Goal: Complete application form

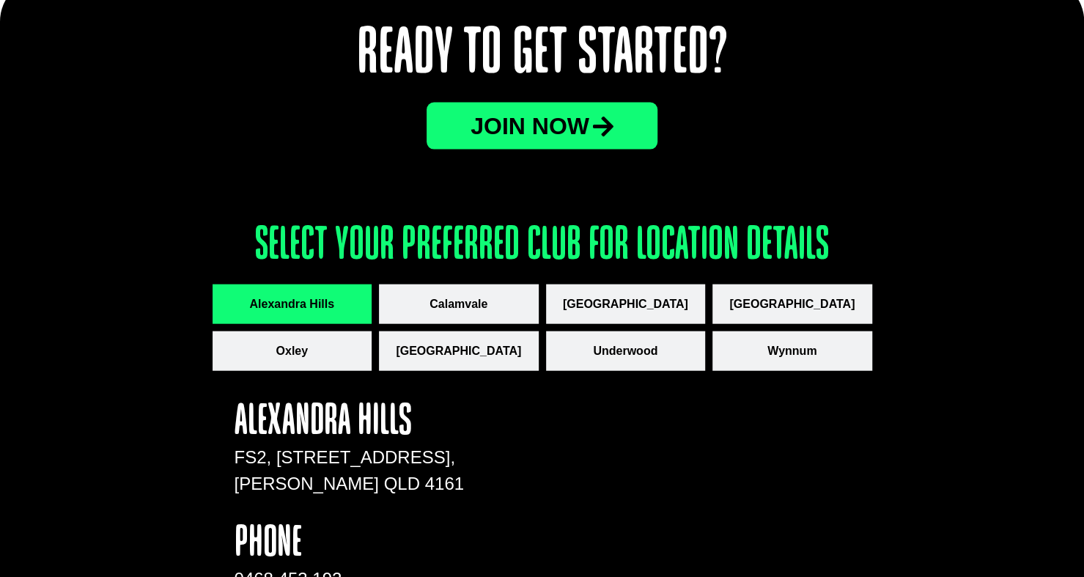
scroll to position [1862, 0]
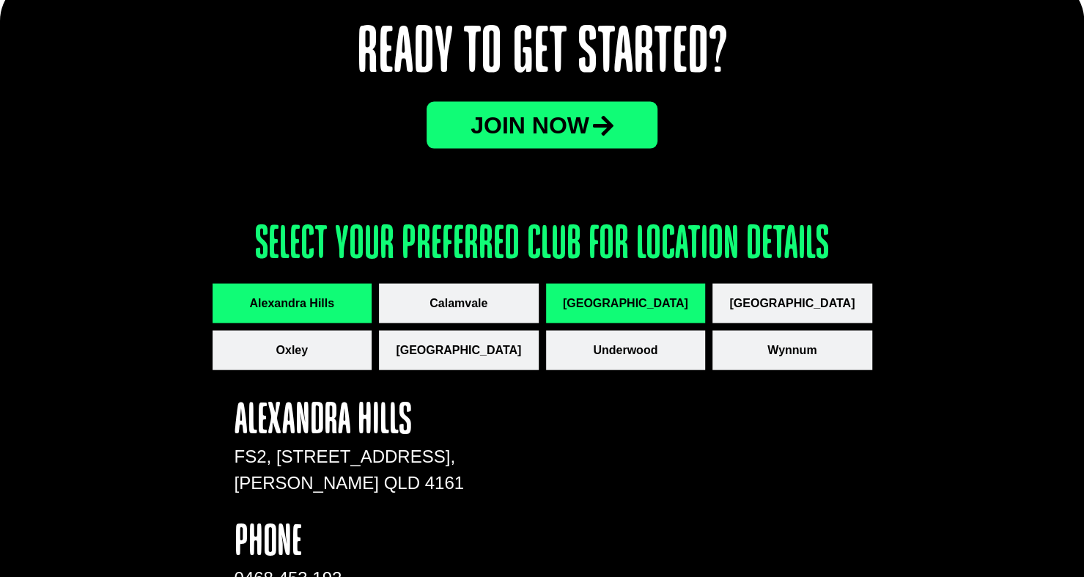
click at [658, 300] on span "[GEOGRAPHIC_DATA]" at bounding box center [625, 304] width 125 height 18
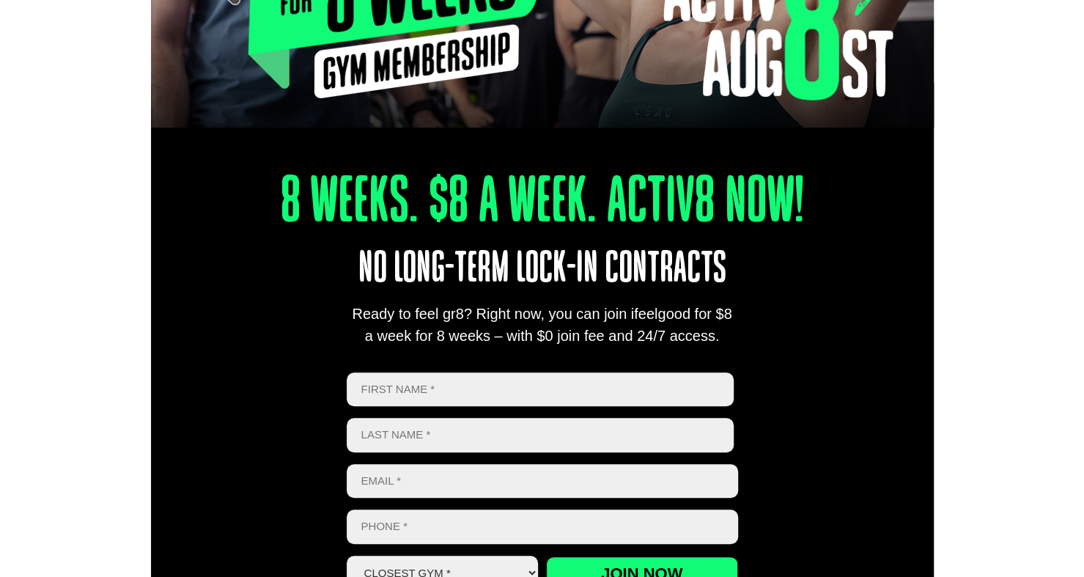
scroll to position [407, 0]
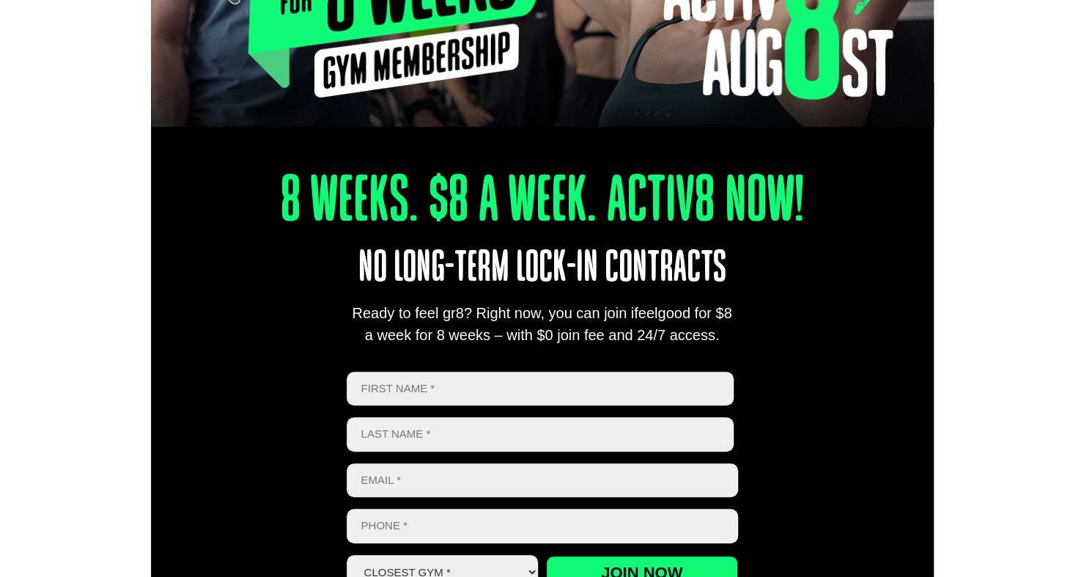
click at [567, 395] on input "First" at bounding box center [541, 389] width 388 height 34
type input "Ruveen"
type input "De Alwis"
type input "ruveen112@gmail.com"
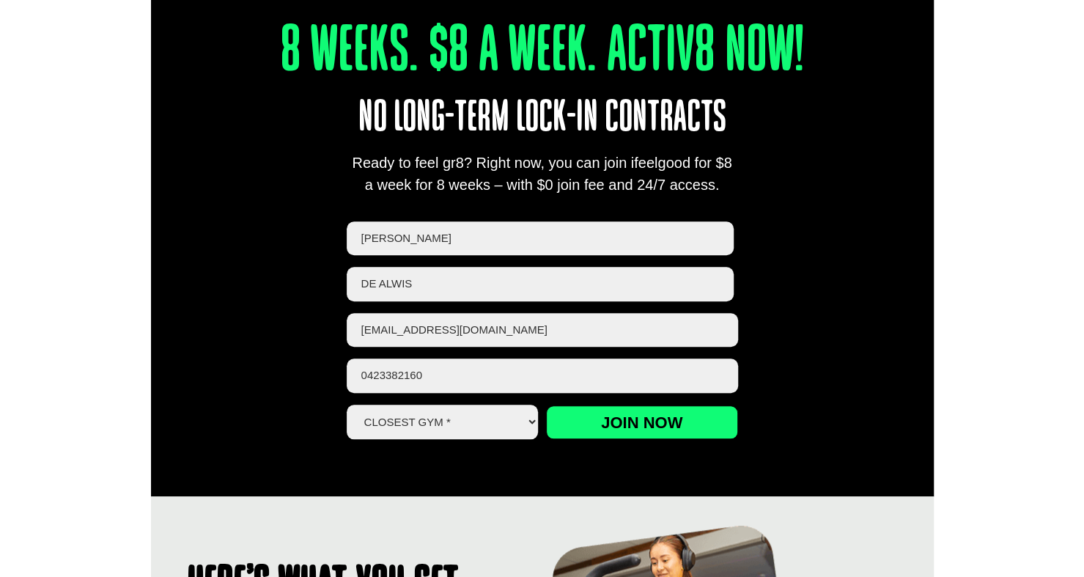
type input "0423382160"
click at [479, 424] on select "Closest Gym * Alexandra Hills Calamvale Coopers Plains Middle Park Oxley Park R…" at bounding box center [443, 421] width 192 height 34
select select "[GEOGRAPHIC_DATA]"
click at [347, 404] on select "Closest Gym * Alexandra Hills Calamvale Coopers Plains Middle Park Oxley Park R…" at bounding box center [443, 421] width 192 height 34
click at [659, 418] on input "Join now" at bounding box center [642, 422] width 192 height 34
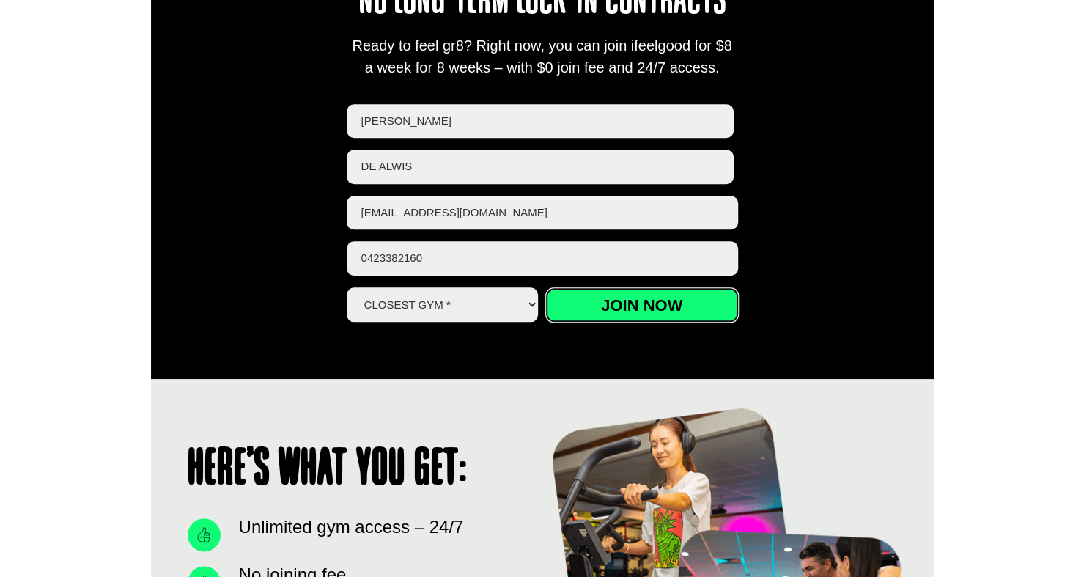
scroll to position [676, 0]
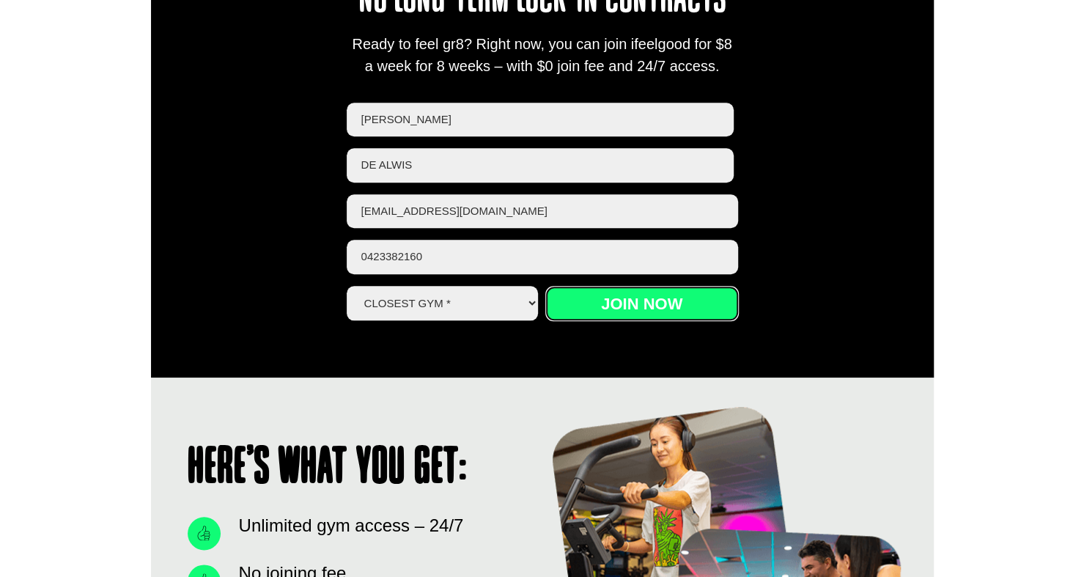
click at [649, 312] on input "Join now" at bounding box center [642, 304] width 192 height 34
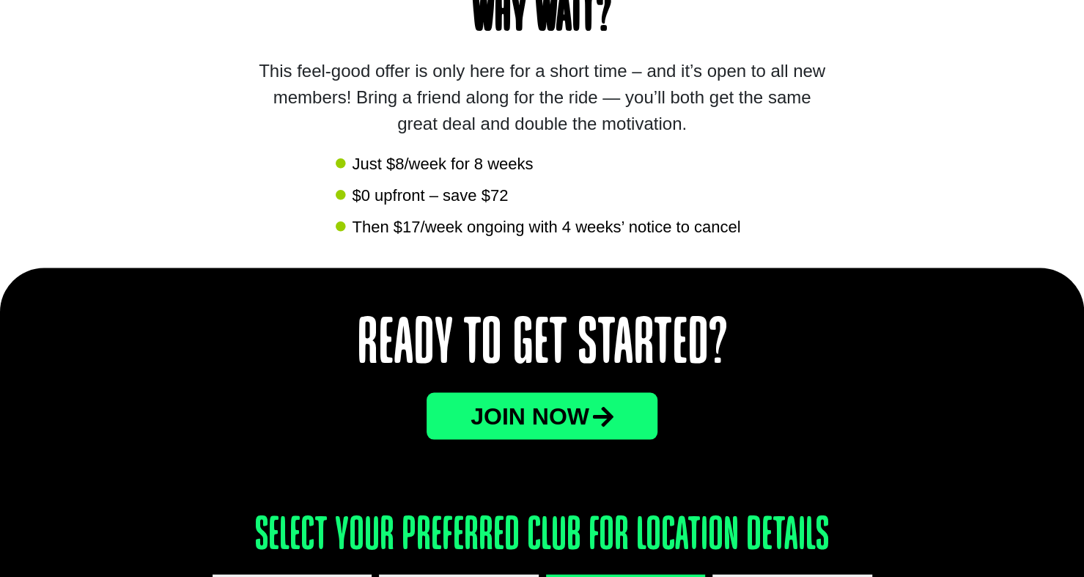
scroll to position [1879, 0]
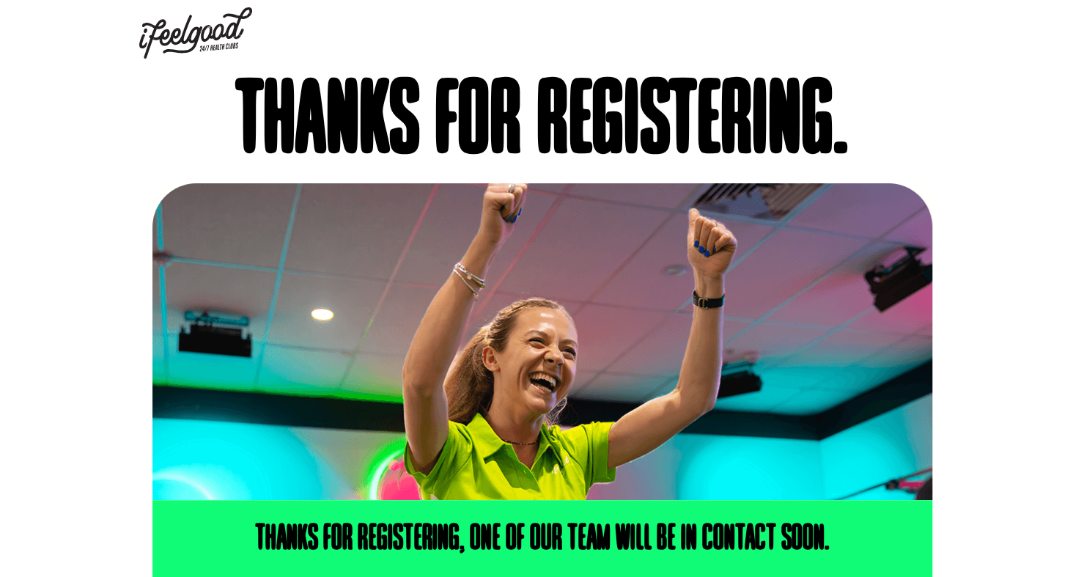
click at [204, 33] on img at bounding box center [195, 32] width 113 height 51
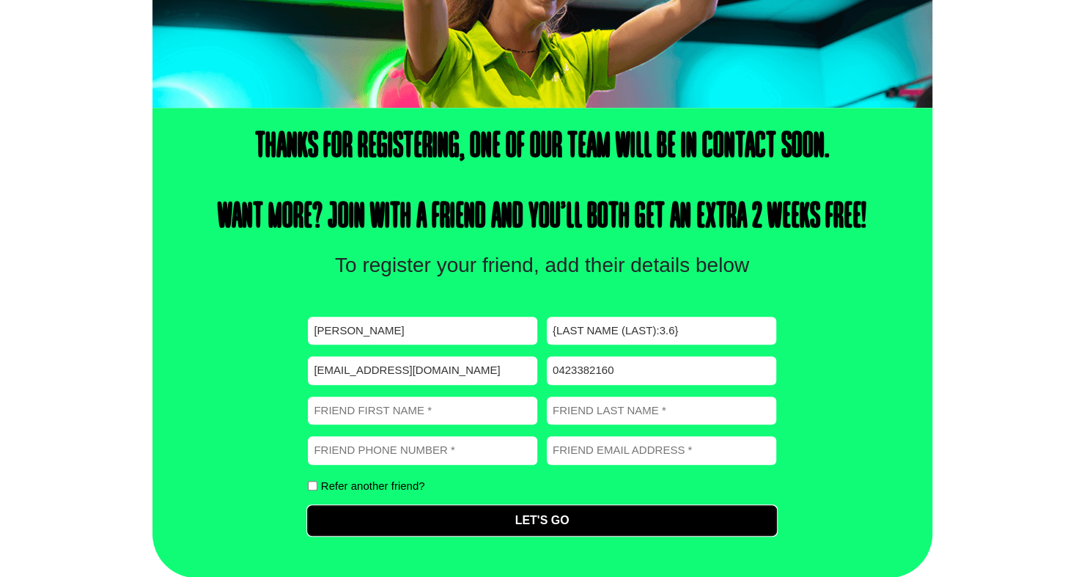
click at [447, 515] on input "Let's Go" at bounding box center [541, 520] width 467 height 29
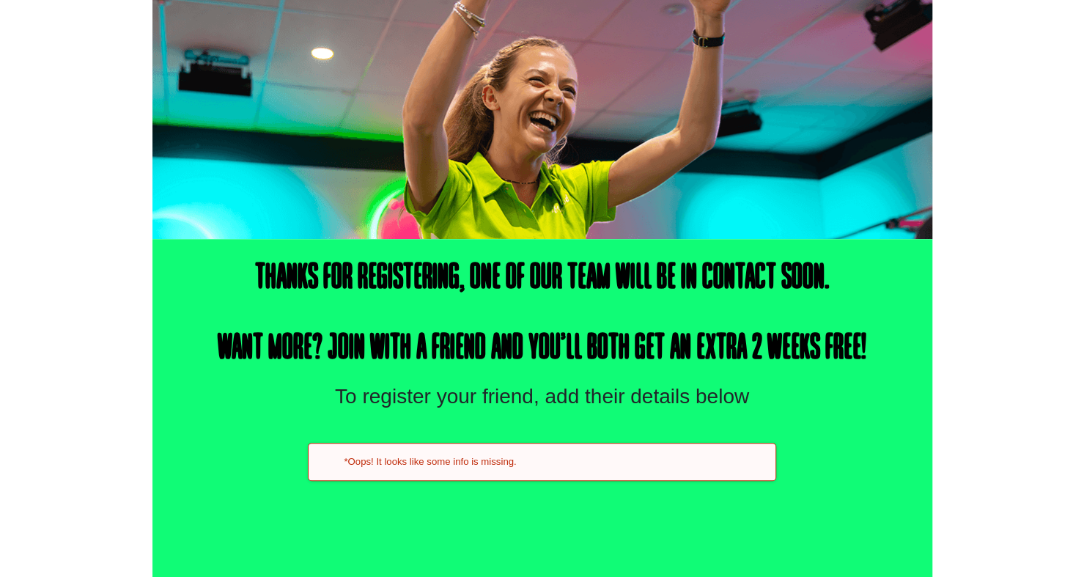
scroll to position [206, 0]
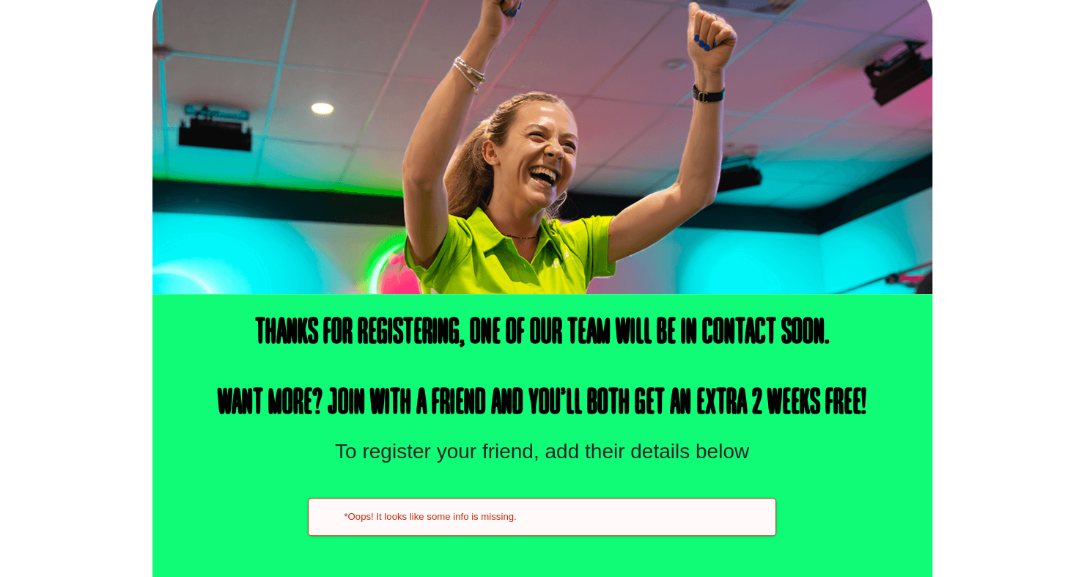
click at [466, 515] on h2 "*Oops! It looks like some info is missing." at bounding box center [553, 516] width 419 height 13
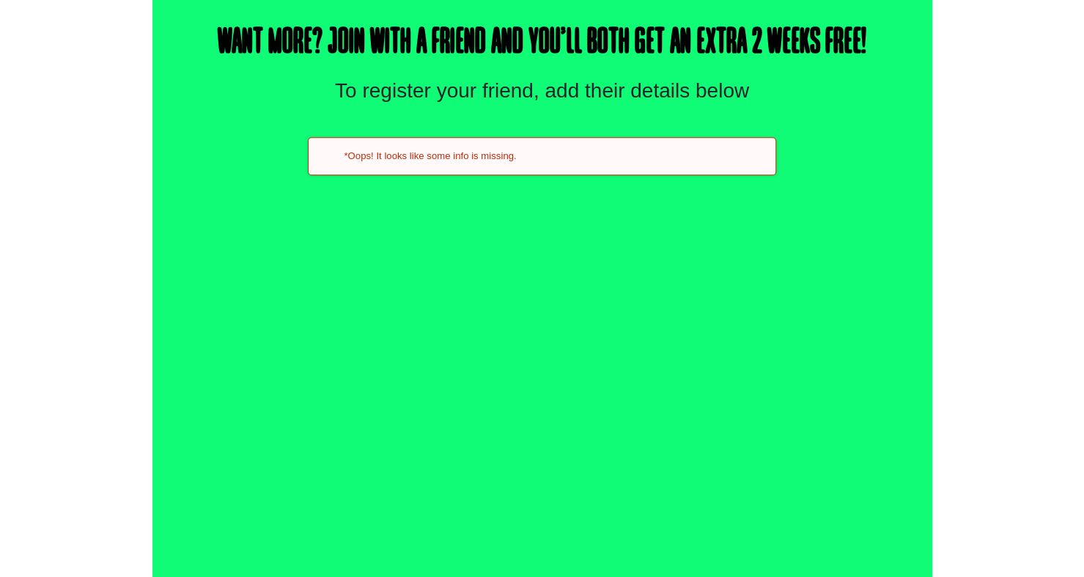
scroll to position [567, 0]
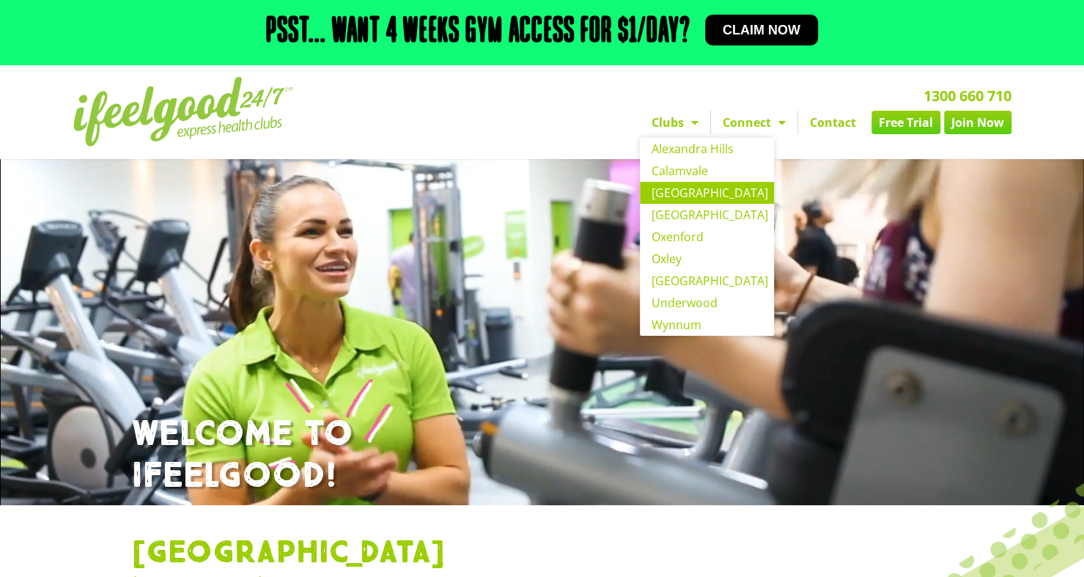
click at [565, 128] on nav "Clubs Alexandra Hills Calamvale Coopers Plains Middle Park Oxenford Oxley Park …" at bounding box center [709, 122] width 605 height 23
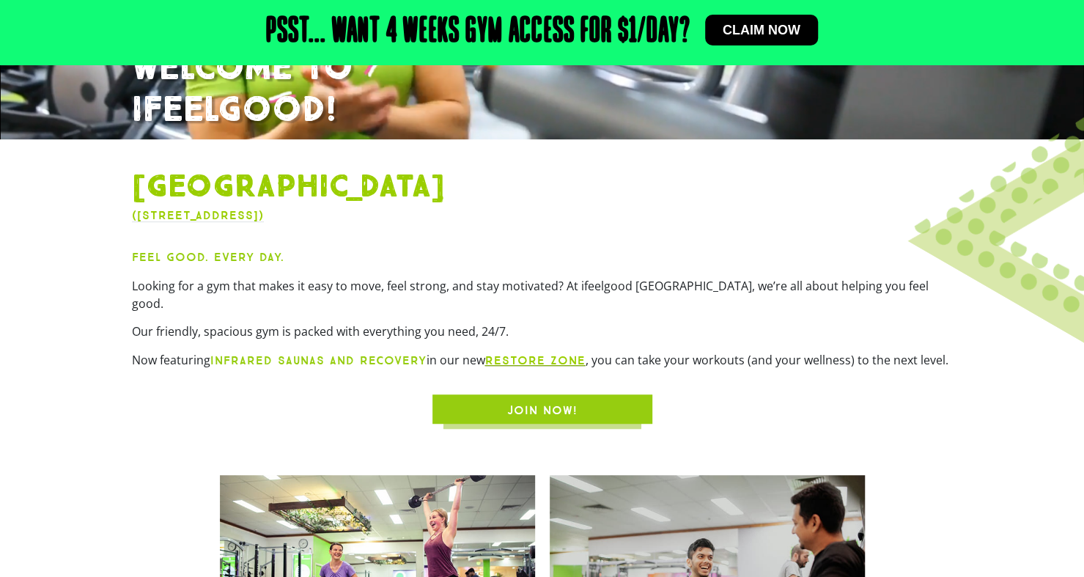
scroll to position [513, 0]
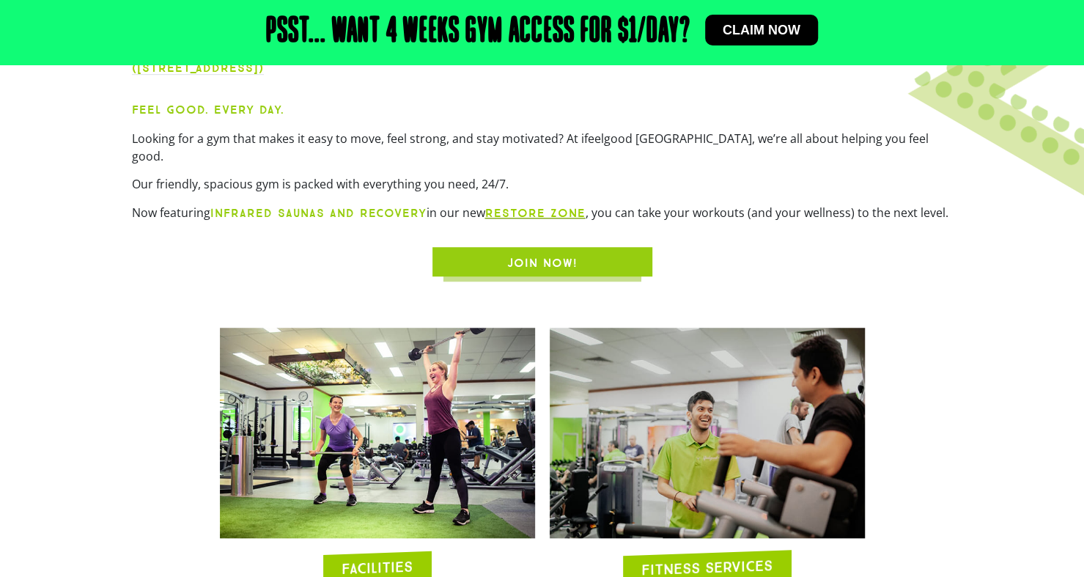
click at [542, 247] on link "JOIN NOW!" at bounding box center [542, 261] width 220 height 29
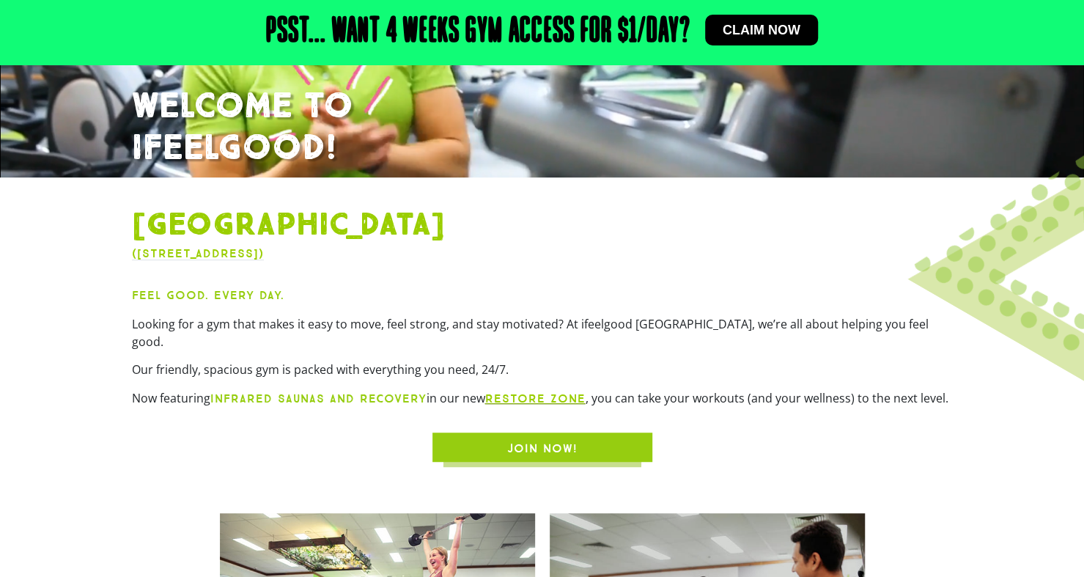
scroll to position [350, 0]
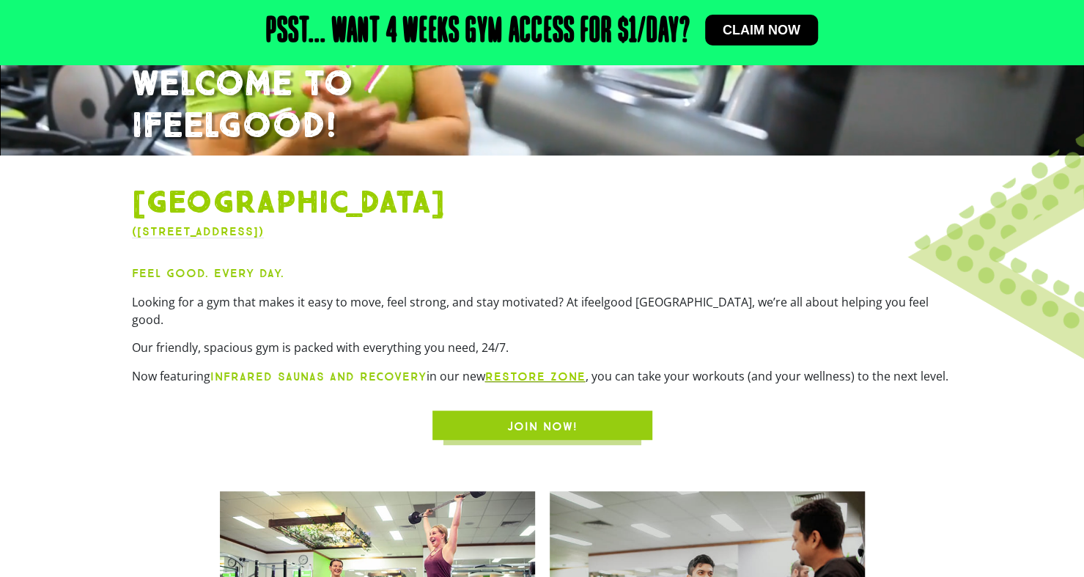
click at [561, 418] on span "JOIN NOW!" at bounding box center [542, 427] width 70 height 18
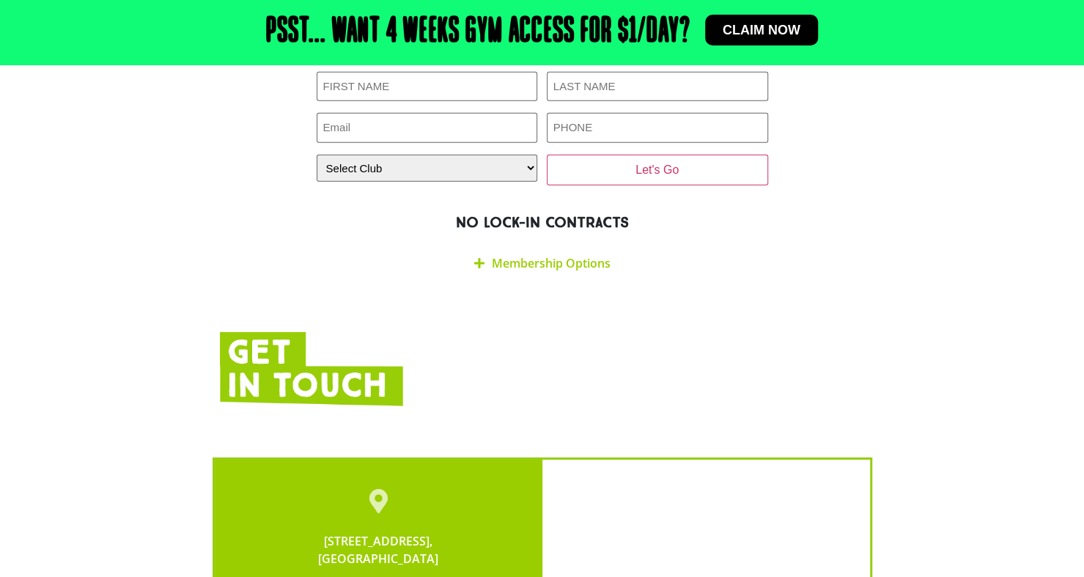
scroll to position [2639, 0]
click at [547, 256] on link "Membership Options" at bounding box center [551, 264] width 119 height 16
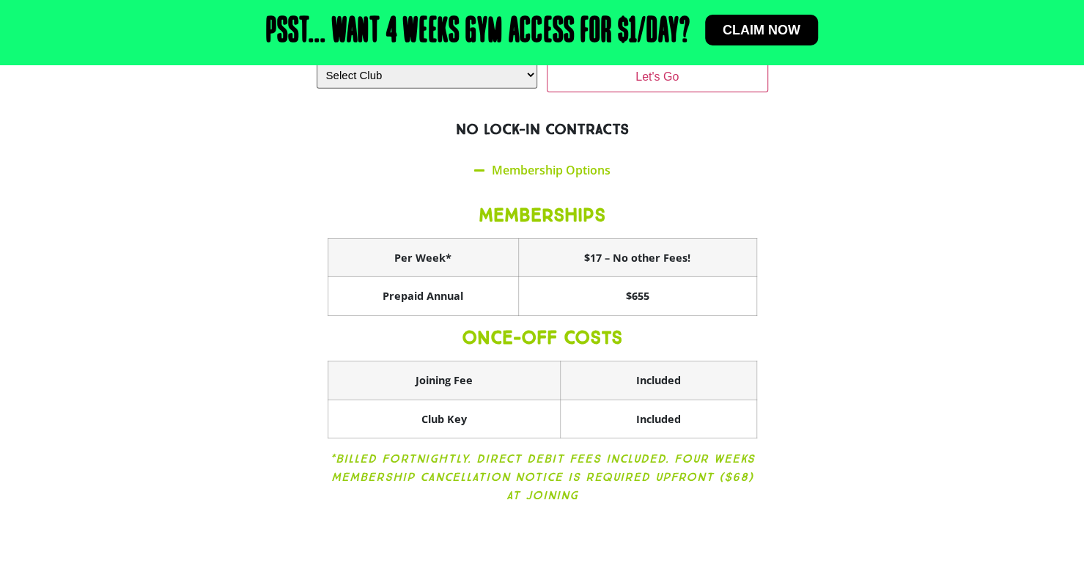
scroll to position [2734, 0]
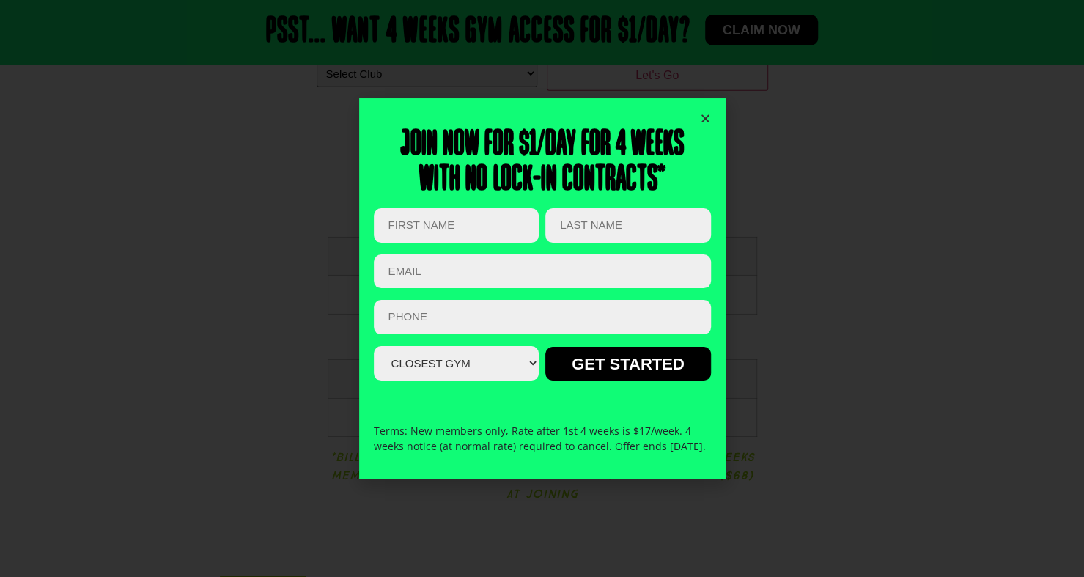
click at [498, 215] on input "First Name (Required)" at bounding box center [456, 225] width 165 height 34
type input "Ruveen"
type input "De Alwis"
type input "u"
type input "ruveen112@gmail.com"
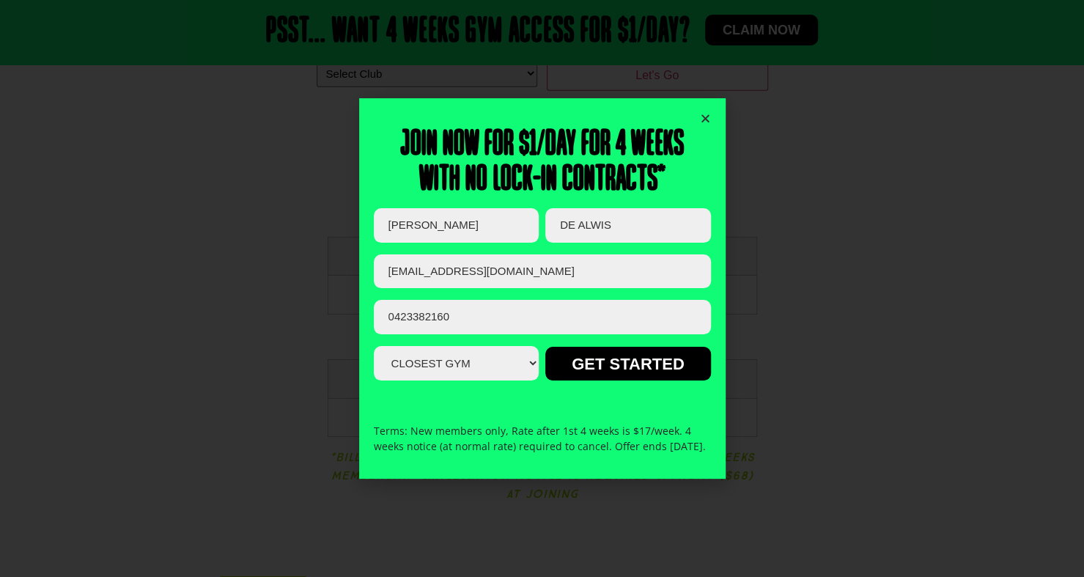
type input "0423382160"
click at [470, 363] on select "Closest Gym Alexandra Hills Calamvale Coopers Plains Middle Park Oxley Park Rid…" at bounding box center [456, 363] width 165 height 34
select select "[GEOGRAPHIC_DATA]"
click at [374, 346] on select "Closest Gym Alexandra Hills Calamvale Coopers Plains Middle Park Oxley Park Rid…" at bounding box center [456, 363] width 165 height 34
click at [583, 359] on input "GET STARTED" at bounding box center [627, 364] width 165 height 34
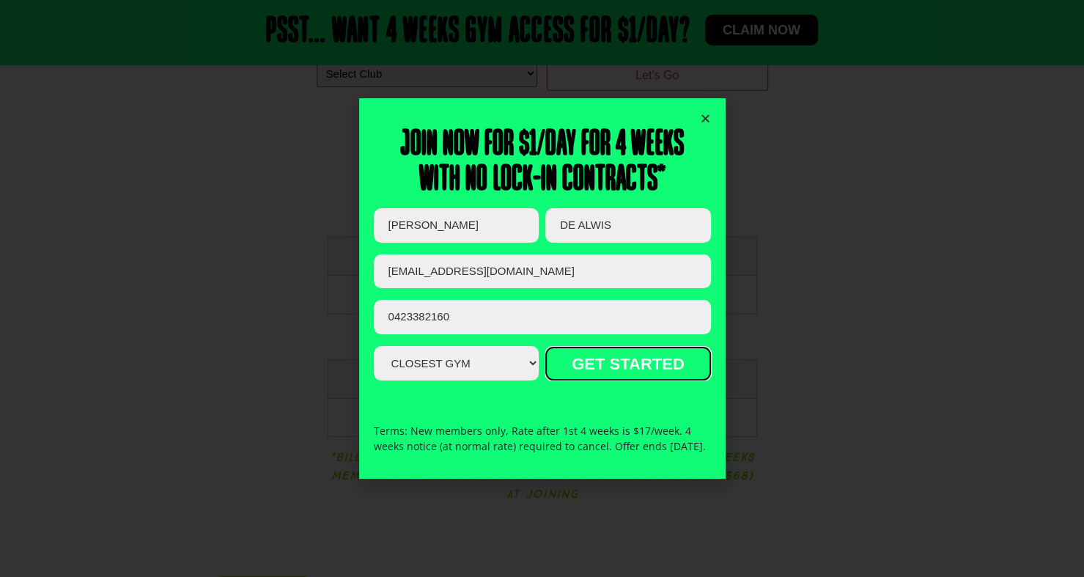
click at [646, 354] on input "GET STARTED" at bounding box center [627, 364] width 165 height 34
click at [589, 351] on input "GET STARTED" at bounding box center [627, 364] width 165 height 34
click at [618, 350] on input "GET STARTED" at bounding box center [627, 364] width 165 height 34
click at [613, 364] on input "GET STARTED" at bounding box center [627, 364] width 165 height 34
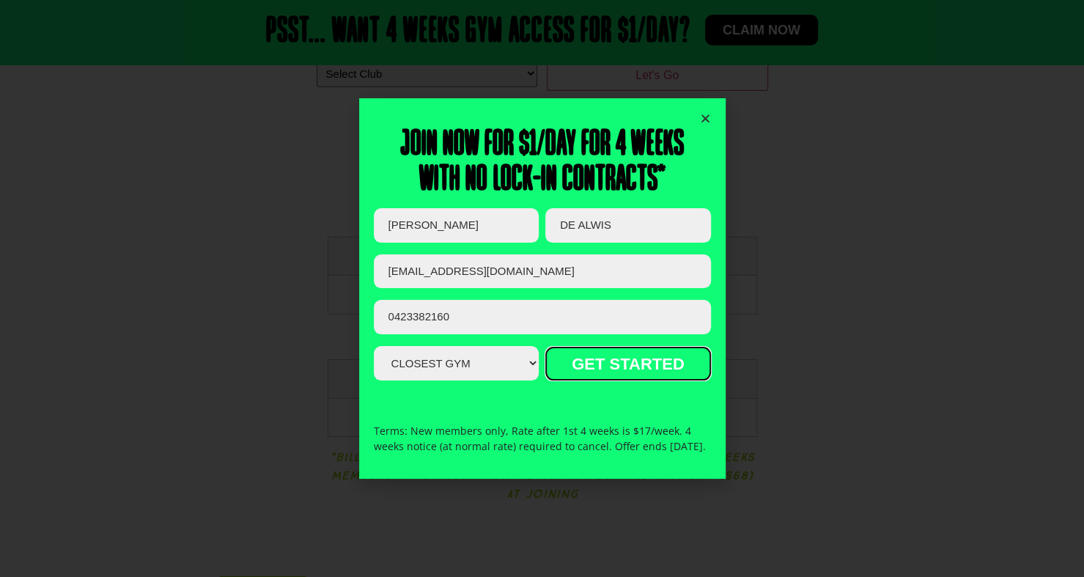
click at [613, 364] on input "GET STARTED" at bounding box center [627, 364] width 165 height 34
click at [656, 347] on input "GET STARTED" at bounding box center [627, 364] width 165 height 34
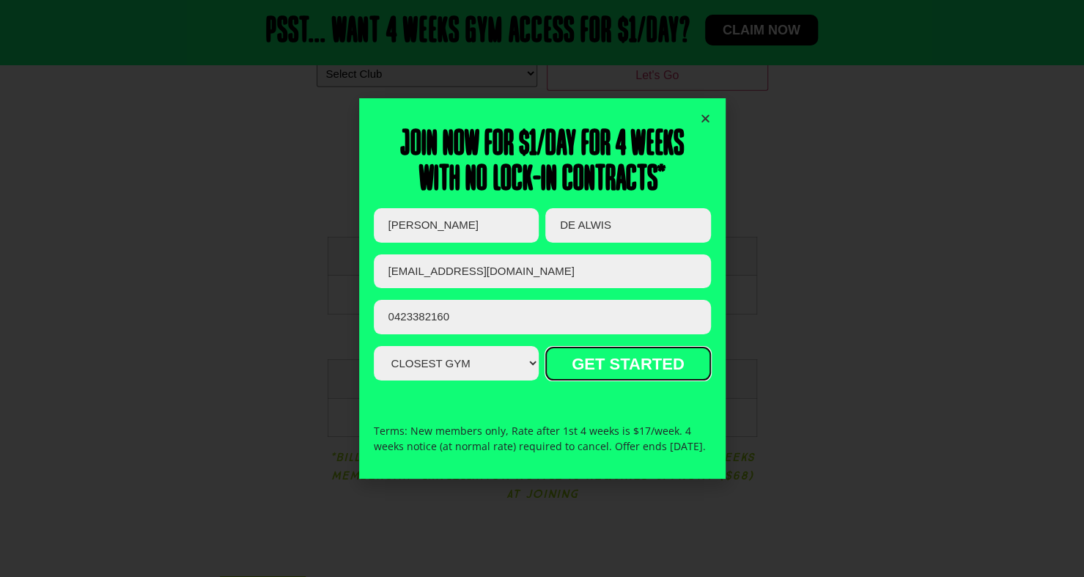
click at [656, 347] on input "GET STARTED" at bounding box center [627, 364] width 165 height 34
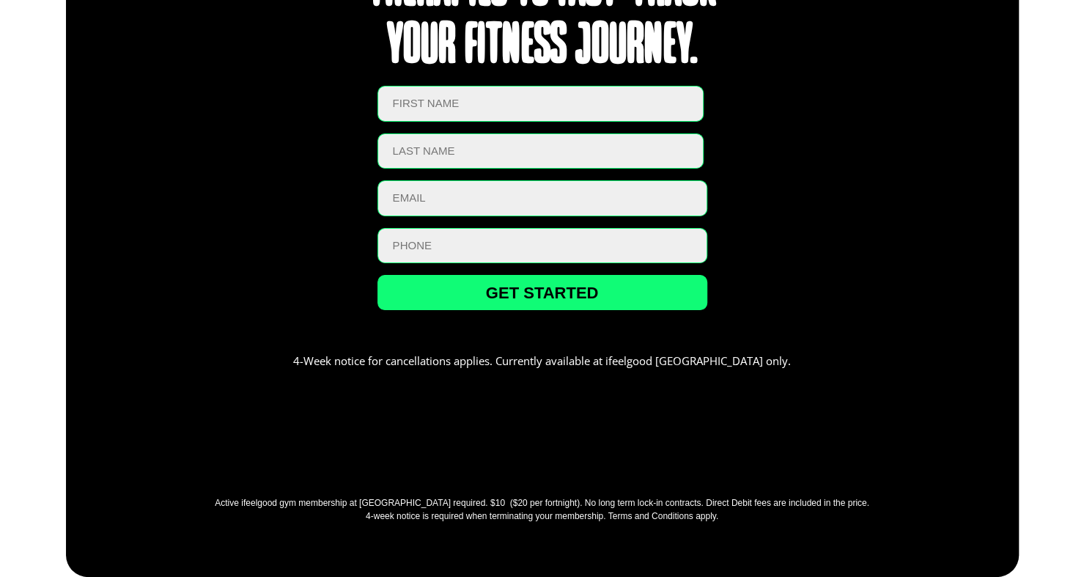
scroll to position [3643, 0]
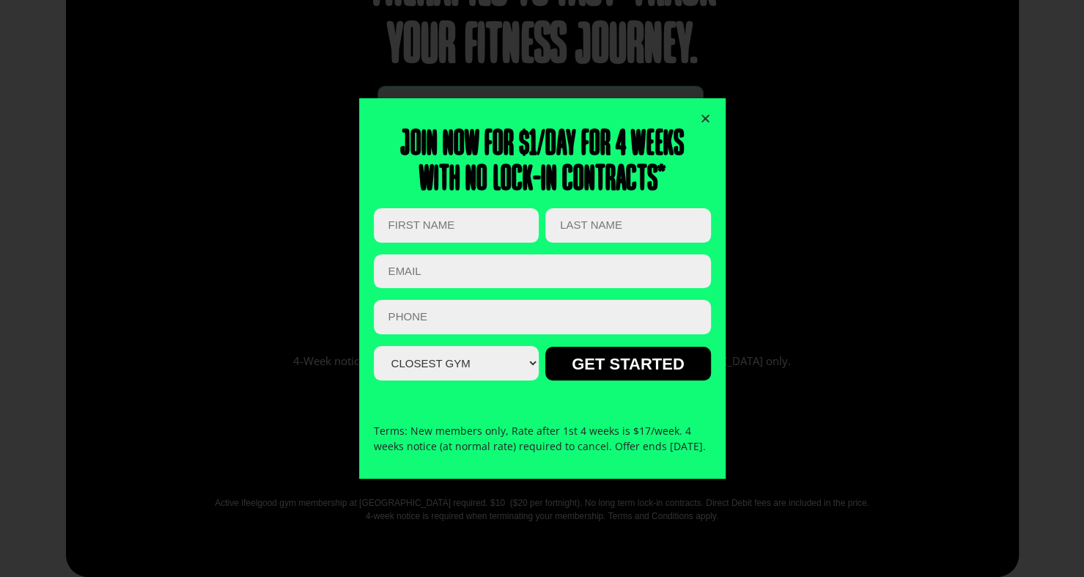
click at [703, 114] on icon "Close" at bounding box center [705, 118] width 11 height 11
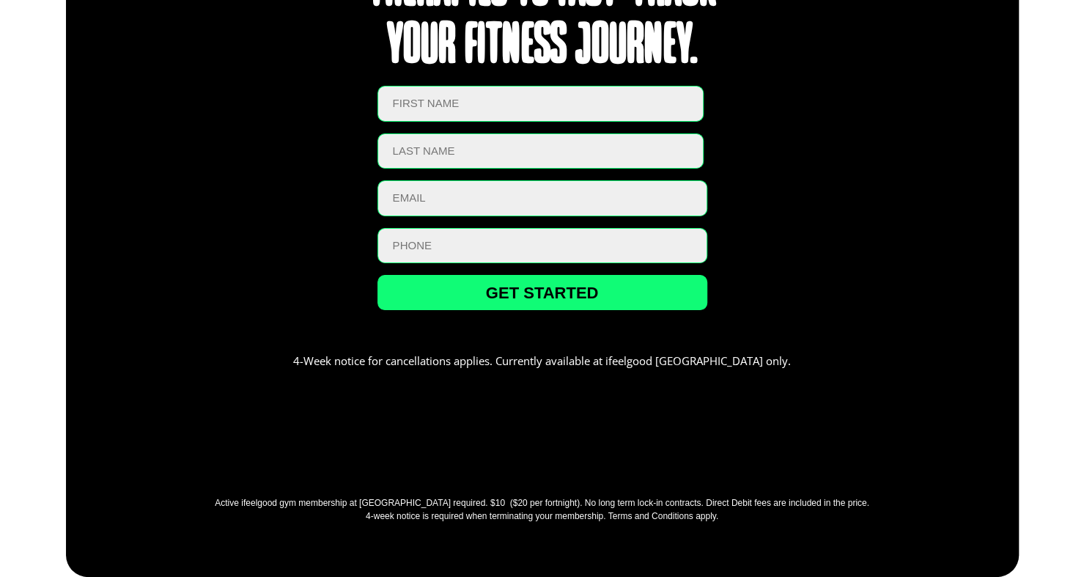
scroll to position [3452, 0]
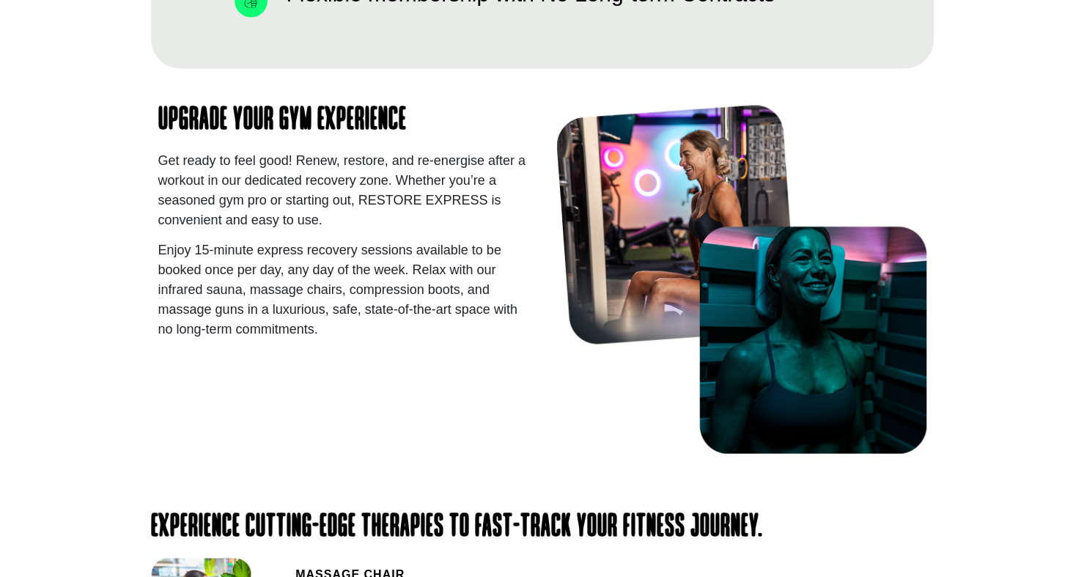
scroll to position [1916, 0]
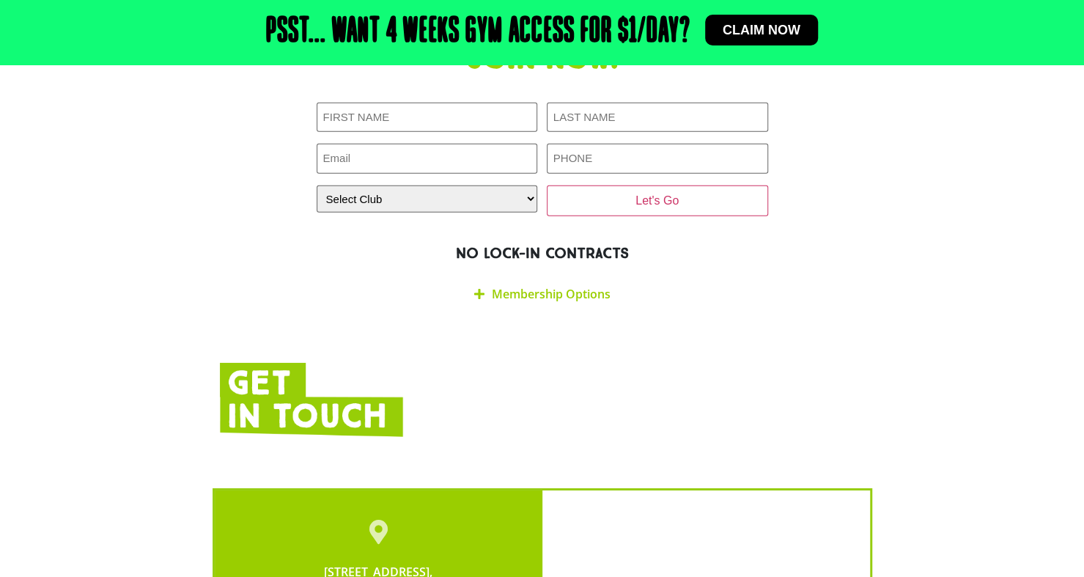
scroll to position [2609, 0]
click at [554, 285] on link "Membership Options" at bounding box center [551, 293] width 119 height 16
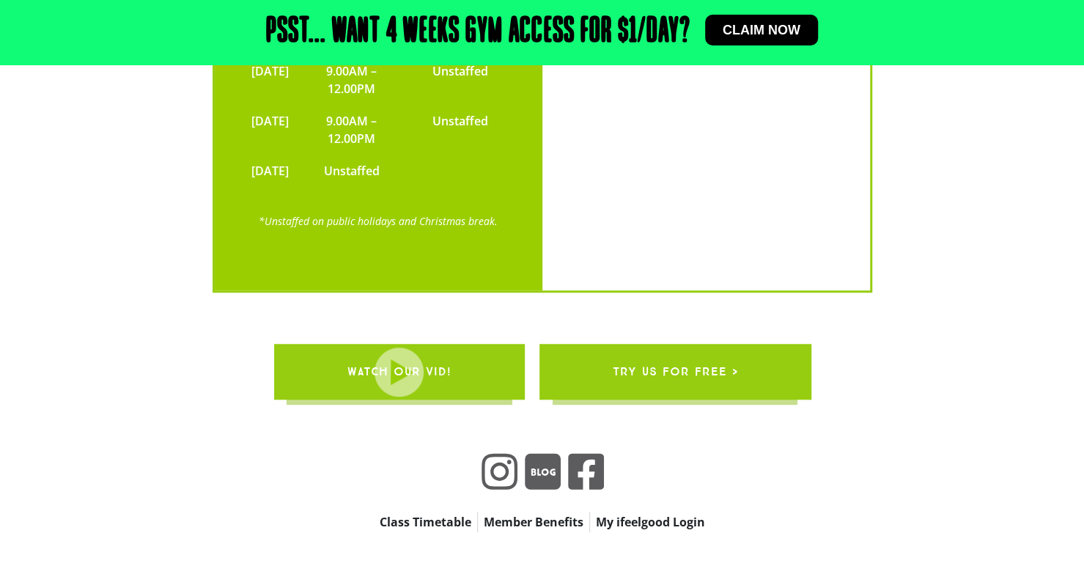
scroll to position [3828, 0]
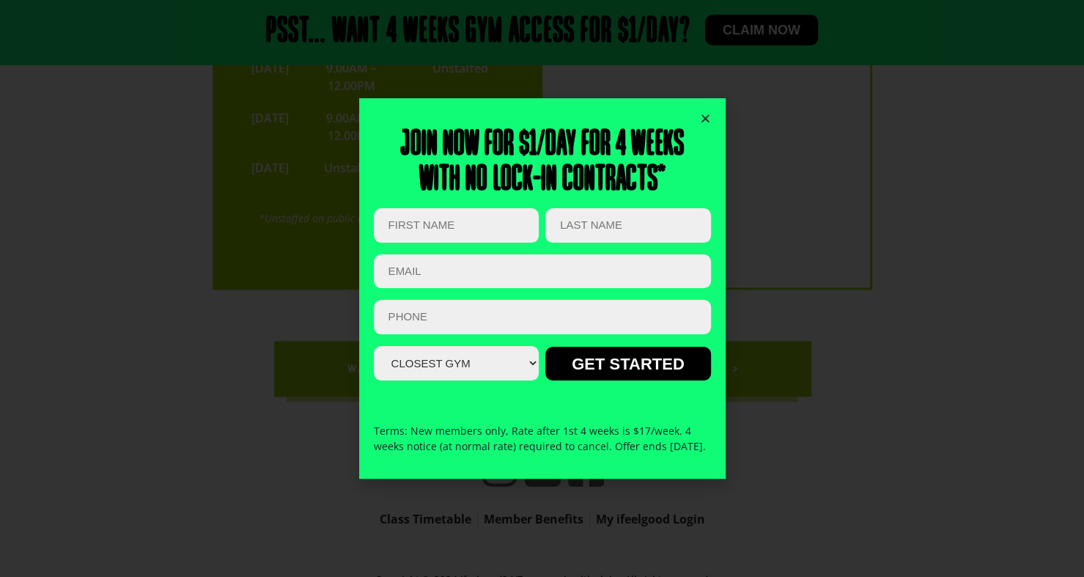
click at [711, 112] on div "Join now for $1/day for 4 weeks With no lock-in contracts* X/Twitter This field…" at bounding box center [542, 288] width 366 height 380
click at [706, 113] on icon "Close" at bounding box center [705, 118] width 11 height 11
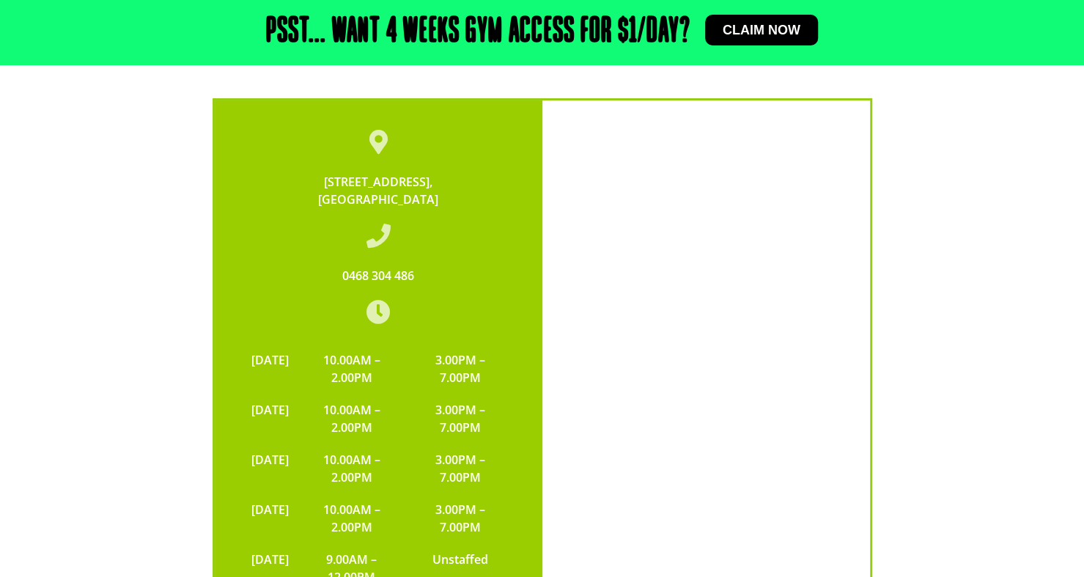
scroll to position [3335, 0]
